Goal: Task Accomplishment & Management: Complete application form

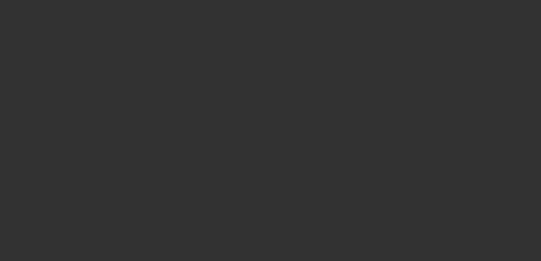
select select "0"
select select "2"
select select "0.1"
select select "4"
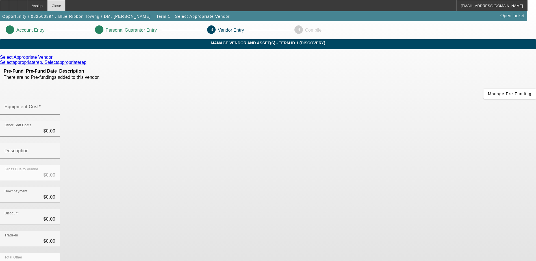
click at [66, 3] on div "Close" at bounding box center [56, 5] width 18 height 11
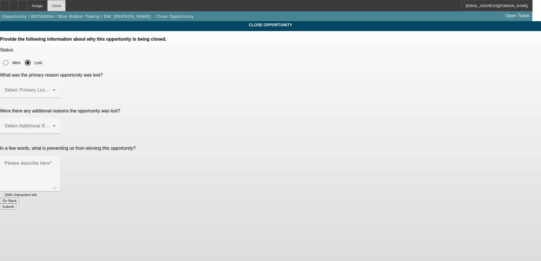
click at [66, 5] on div "Close" at bounding box center [56, 5] width 18 height 11
click at [53, 89] on span at bounding box center [29, 92] width 48 height 7
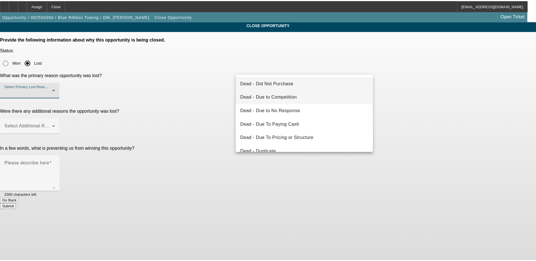
scroll to position [28, 0]
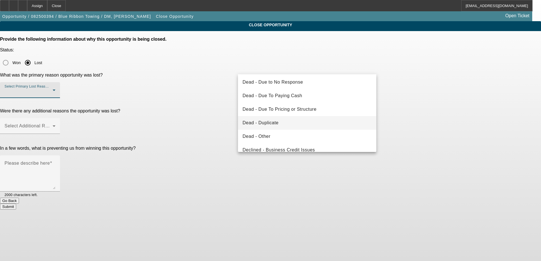
click at [281, 125] on mat-option "Dead - Duplicate" at bounding box center [307, 123] width 138 height 14
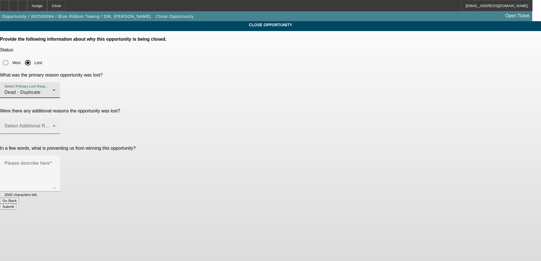
click at [53, 125] on span at bounding box center [29, 128] width 48 height 7
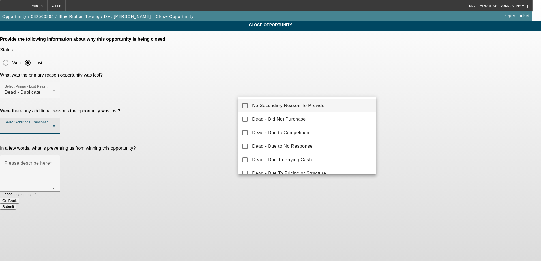
click at [285, 108] on span "No Secondary Reason To Provide" at bounding box center [288, 105] width 72 height 7
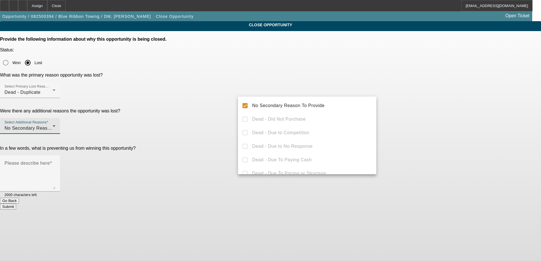
drag, startPoint x: 393, startPoint y: 125, endPoint x: 407, endPoint y: 125, distance: 14.1
click at [395, 125] on div at bounding box center [270, 130] width 541 height 261
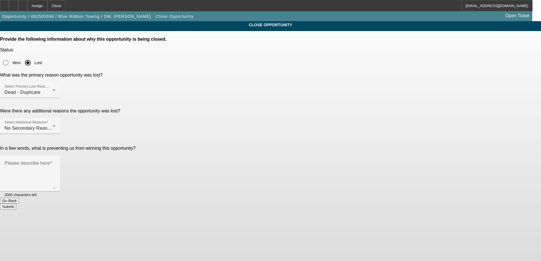
click at [16, 204] on button "Submit" at bounding box center [8, 207] width 16 height 6
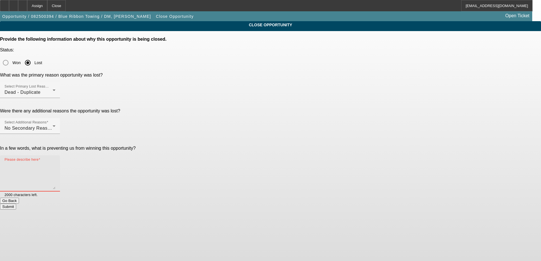
click at [55, 162] on textarea "Please describe here" at bounding box center [30, 175] width 51 height 27
type textarea "Dup"
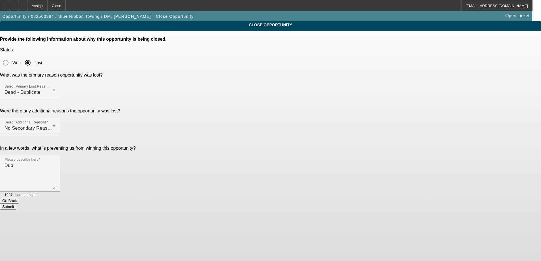
click at [16, 204] on button "Submit" at bounding box center [8, 207] width 16 height 6
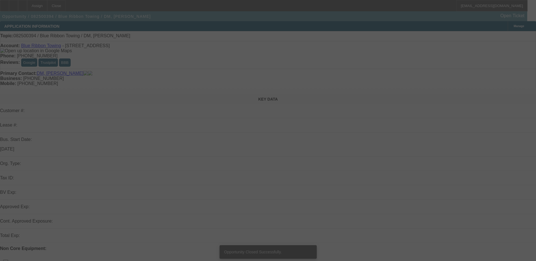
select select "0"
select select "2"
select select "0.1"
select select "4"
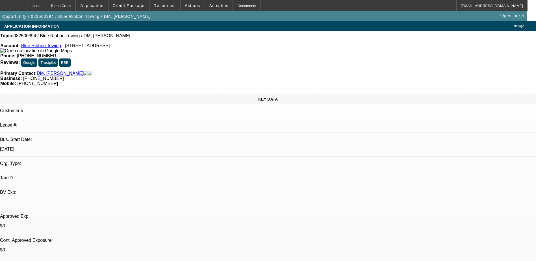
select select "0"
select select "2"
select select "0.1"
select select "4"
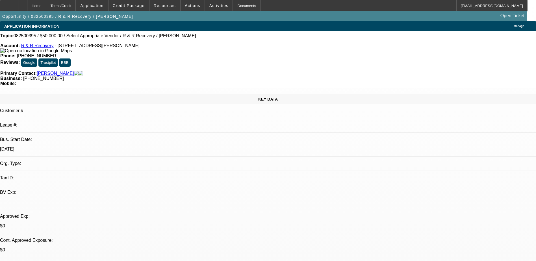
select select "0"
select select "2"
select select "0.1"
select select "4"
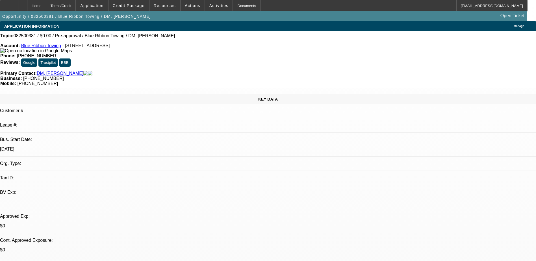
select select "0"
select select "2"
select select "0.1"
select select "4"
